Goal: Task Accomplishment & Management: Use online tool/utility

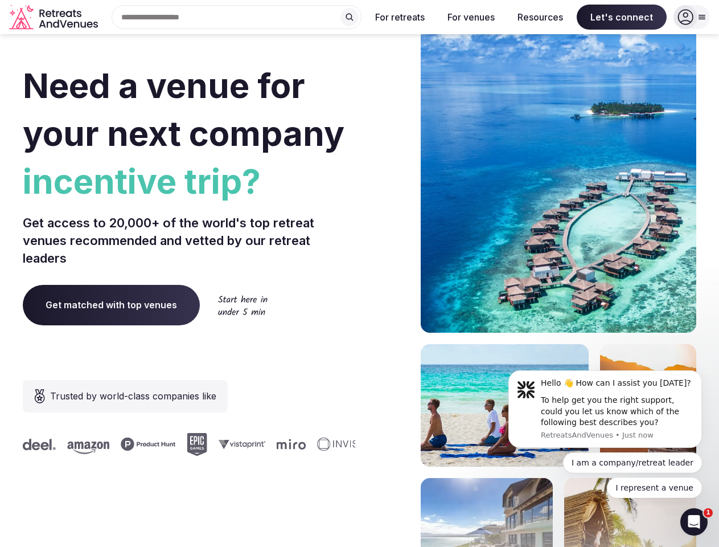
click at [359, 273] on div "Need a venue for your next company incentive trip? Get access to 20,000+ of the…" at bounding box center [360, 341] width 674 height 686
click at [237, 17] on div "Search Popular Destinations [GEOGRAPHIC_DATA], [GEOGRAPHIC_DATA] [GEOGRAPHIC_DA…" at bounding box center [232, 17] width 259 height 24
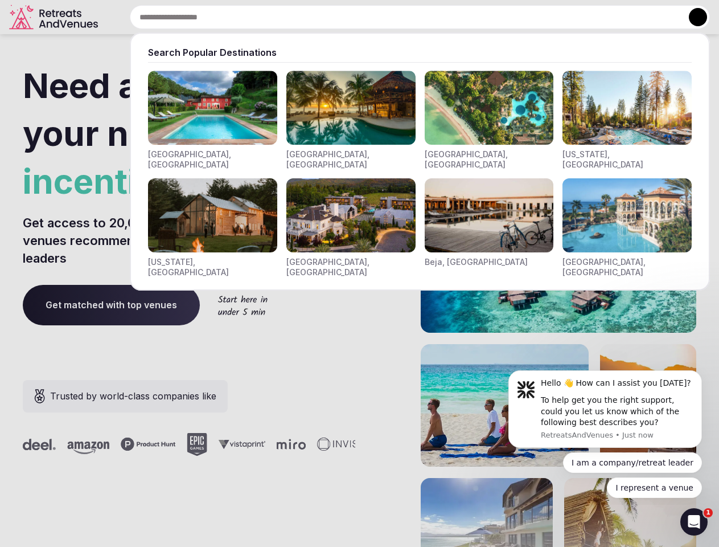
click at [350, 17] on input "text" at bounding box center [420, 17] width 580 height 24
click at [400, 17] on input "text" at bounding box center [420, 17] width 580 height 24
click at [471, 17] on input "text" at bounding box center [420, 17] width 580 height 24
click at [540, 17] on input "text" at bounding box center [420, 17] width 580 height 24
click at [622, 17] on input "text" at bounding box center [420, 17] width 580 height 24
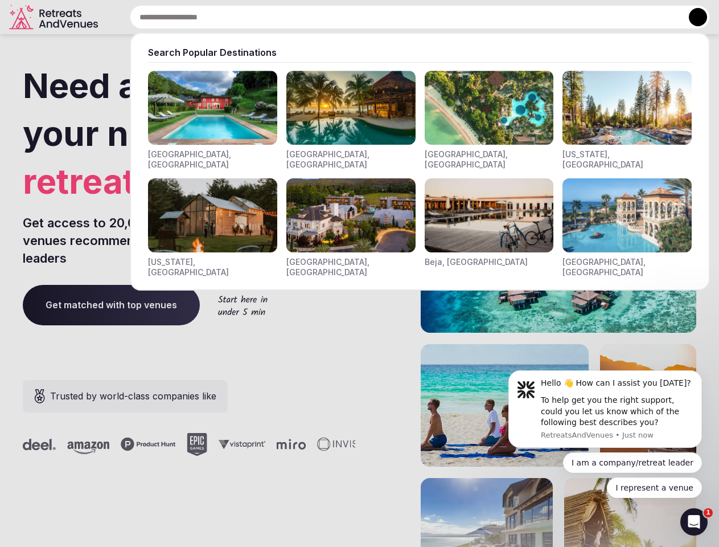
click at [692, 17] on button at bounding box center [698, 17] width 18 height 18
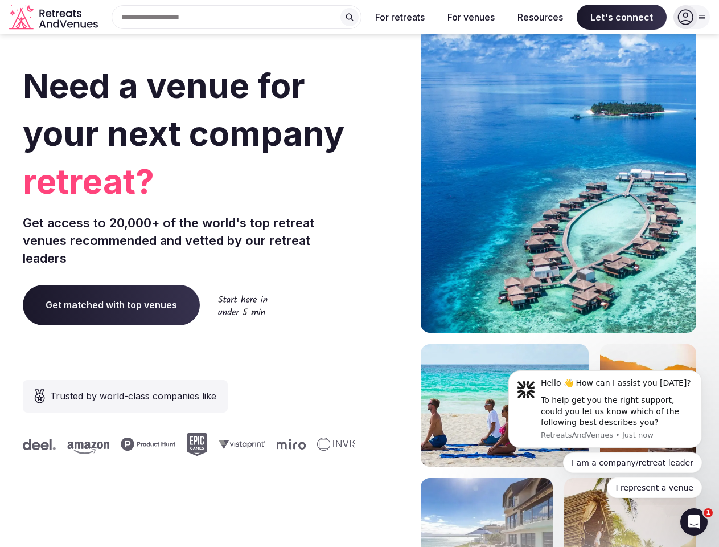
click at [605, 409] on div "To help get you the right support, could you let us know which of the following…" at bounding box center [617, 412] width 153 height 34
